Goal: Check status: Check status

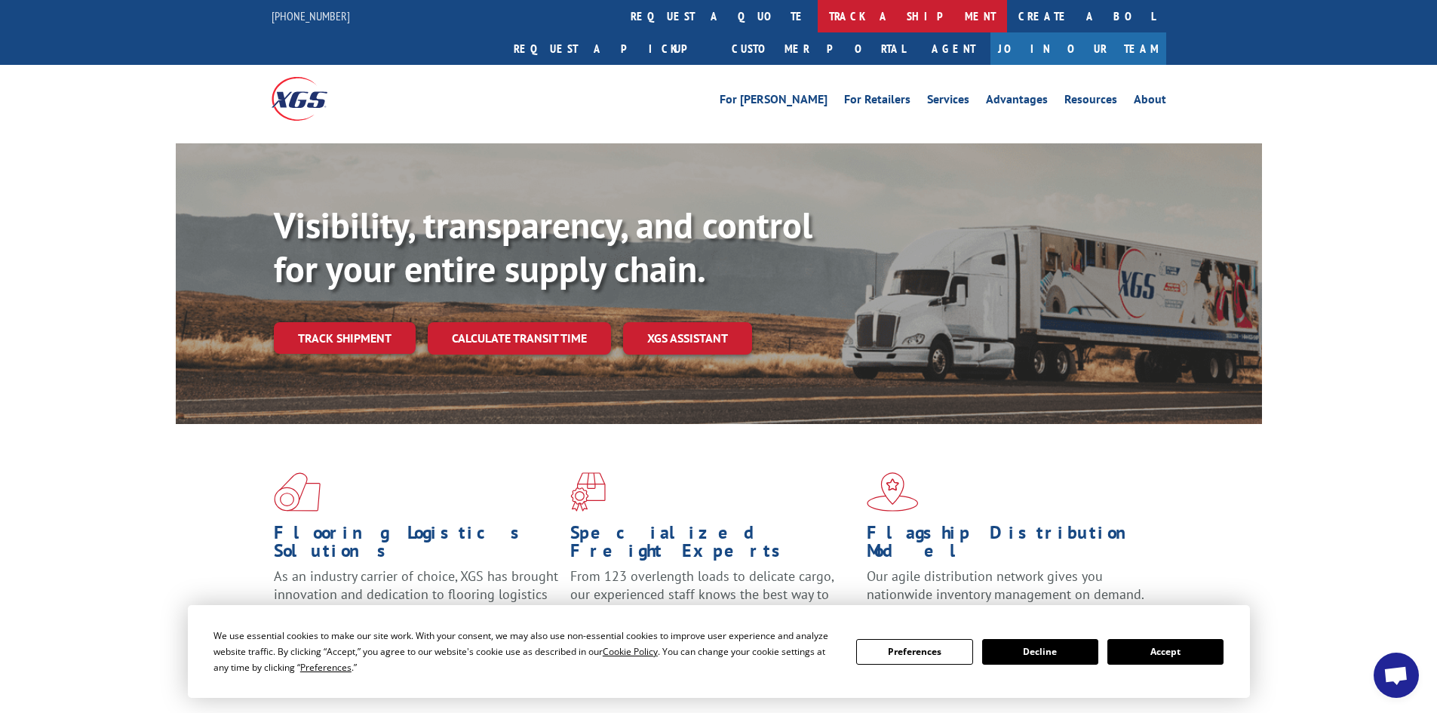
click at [818, 20] on link "track a shipment" at bounding box center [912, 16] width 189 height 32
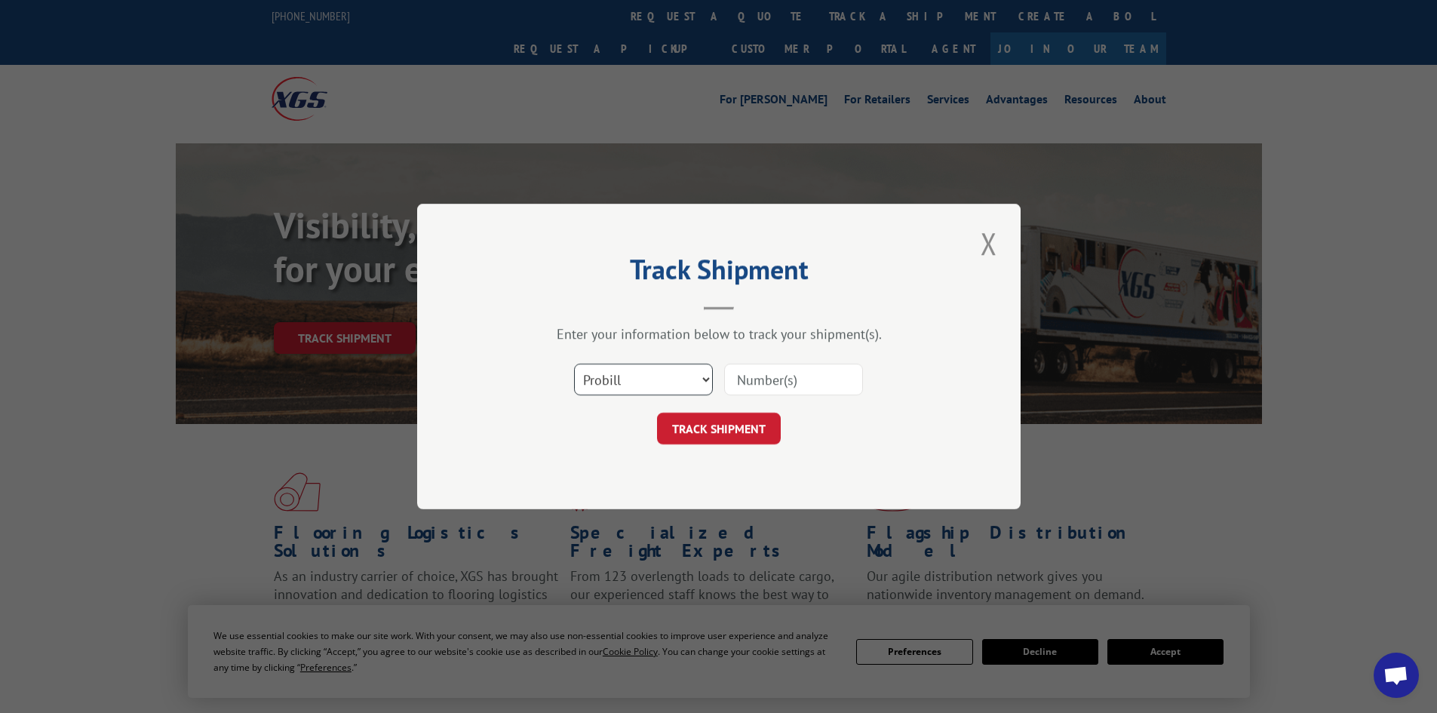
click at [704, 381] on select "Select category... Probill BOL PO" at bounding box center [643, 380] width 139 height 32
select select "bol"
click at [574, 364] on select "Select category... Probill BOL PO" at bounding box center [643, 380] width 139 height 32
click at [766, 375] on input at bounding box center [793, 380] width 139 height 32
paste input "5943134"
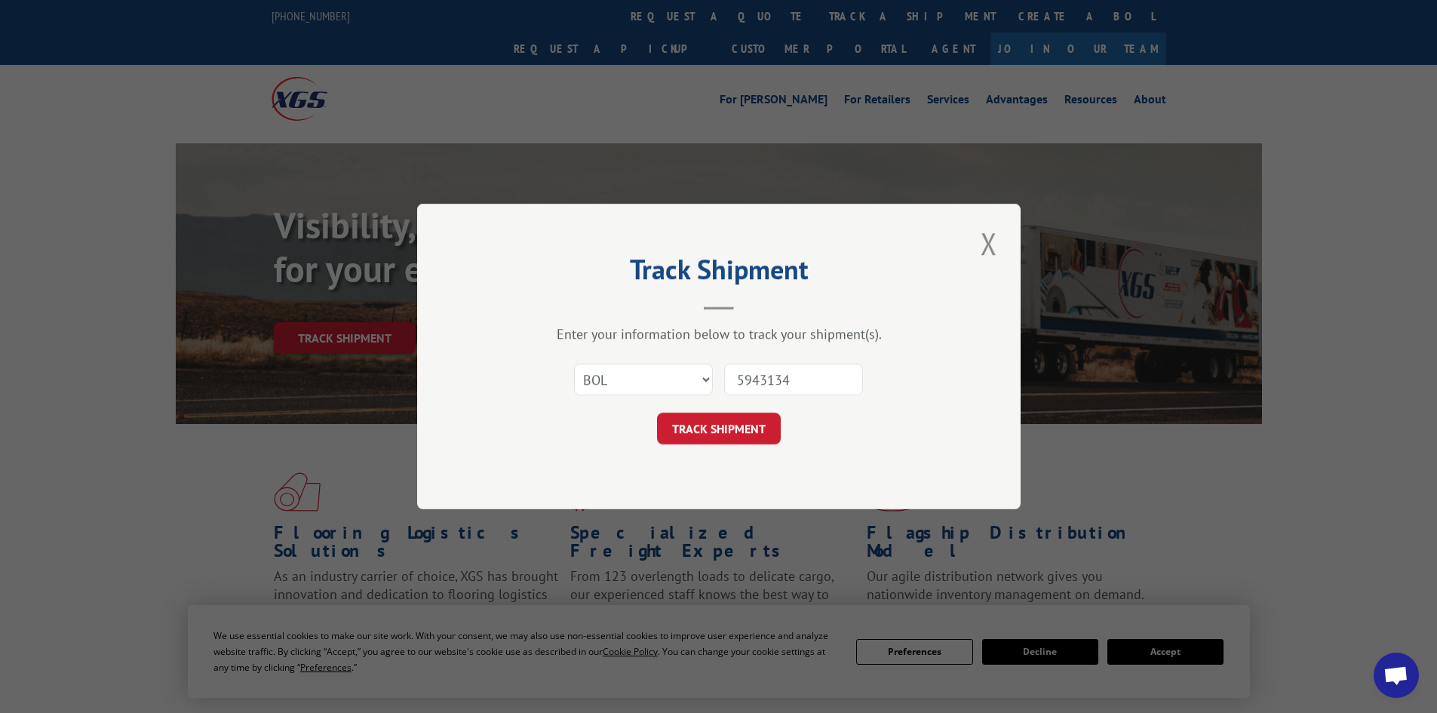
type input "5943134"
click at [695, 428] on button "TRACK SHIPMENT" at bounding box center [719, 429] width 124 height 32
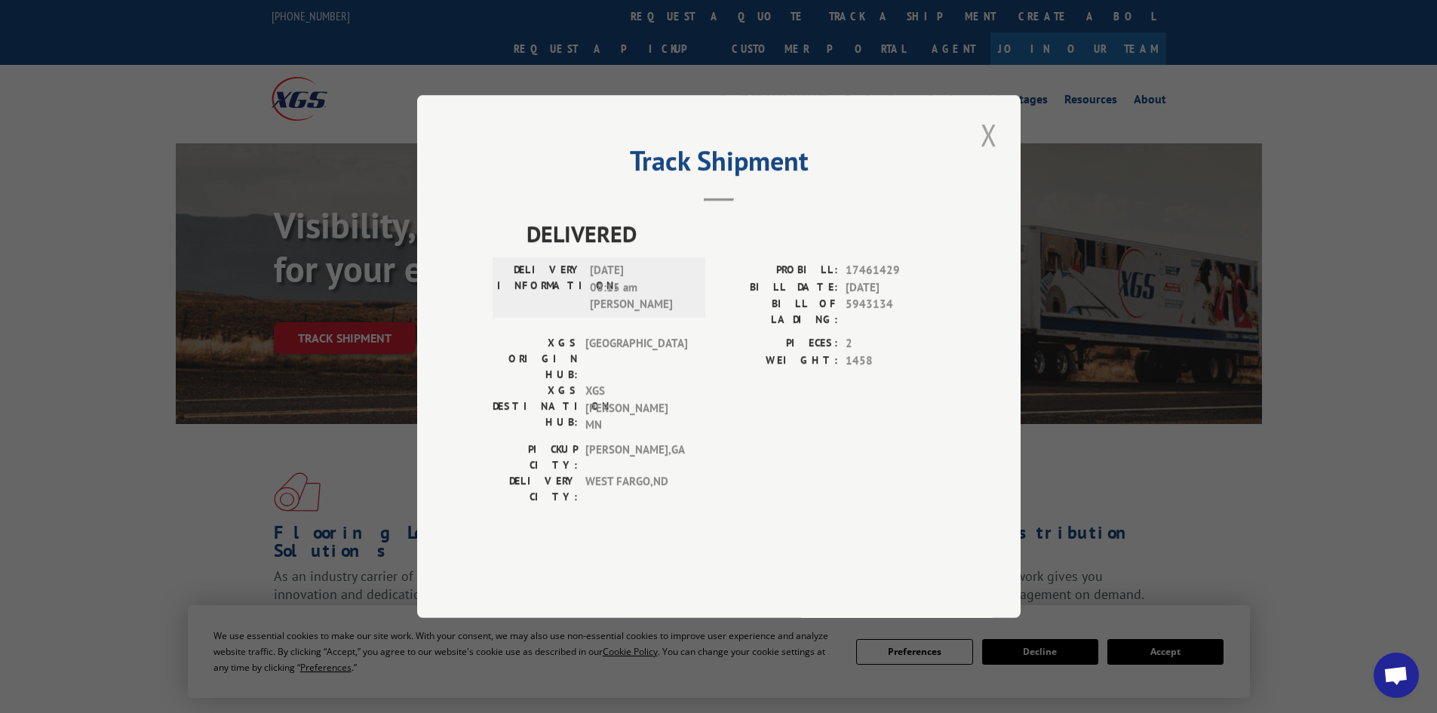
click at [983, 155] on button "Close modal" at bounding box center [989, 134] width 26 height 41
